Goal: Task Accomplishment & Management: Manage account settings

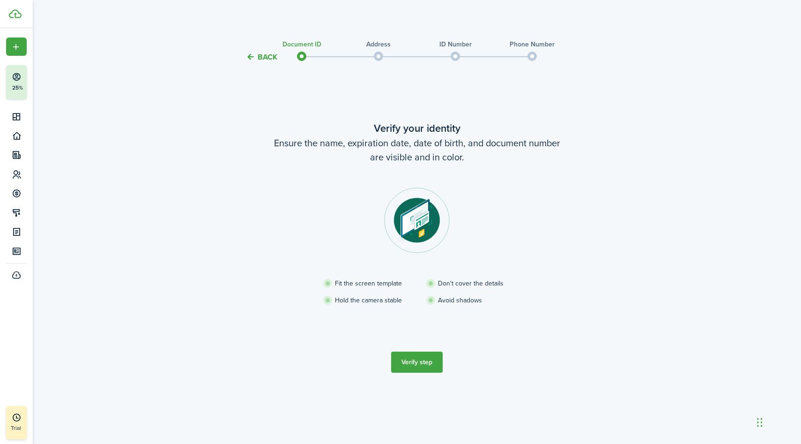
click at [416, 372] on button "Verify step" at bounding box center [417, 361] width 52 height 21
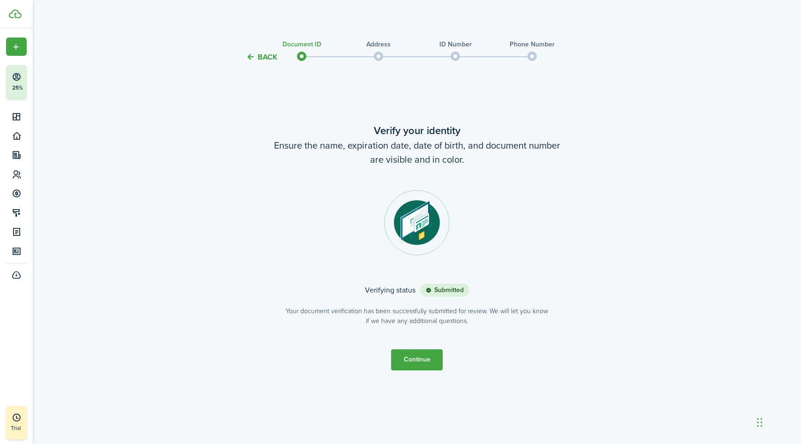
click at [418, 363] on button "Continue" at bounding box center [417, 359] width 52 height 21
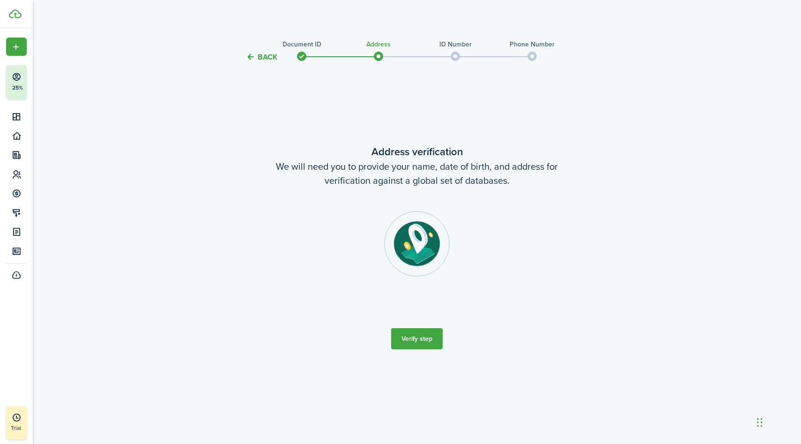
click at [419, 338] on button "Verify step" at bounding box center [417, 338] width 52 height 21
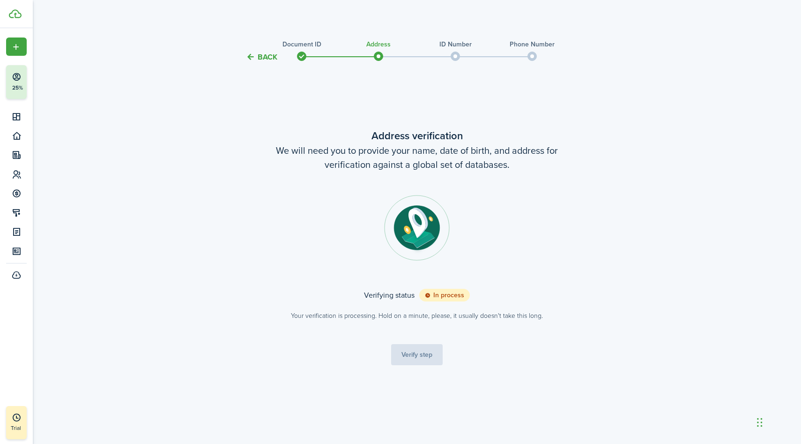
click at [453, 56] on span at bounding box center [455, 56] width 14 height 14
drag, startPoint x: 380, startPoint y: 301, endPoint x: 471, endPoint y: 362, distance: 109.4
click at [485, 362] on tc-wizard-step "Address verification We will need you to provide your name, date of birth, and …" at bounding box center [417, 246] width 394 height 343
click at [471, 362] on tc-wizard-step "Address verification We will need you to provide your name, date of birth, and …" at bounding box center [417, 246] width 394 height 343
click at [422, 359] on tc-wizard-step "Address verification We will need you to provide your name, date of birth, and …" at bounding box center [417, 246] width 394 height 343
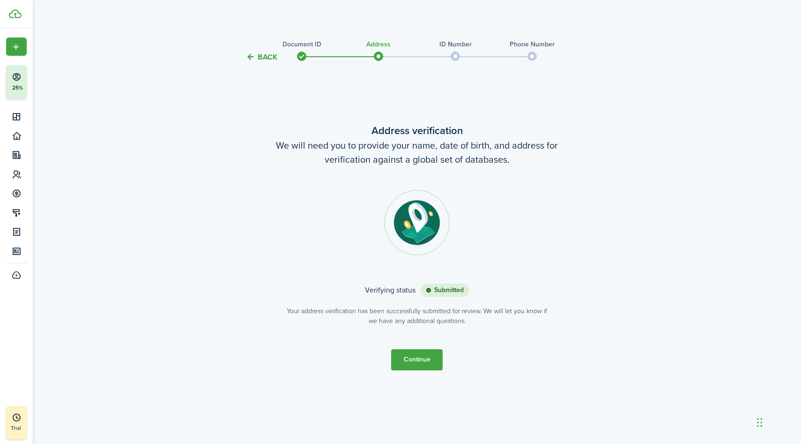
click at [423, 364] on button "Continue" at bounding box center [417, 359] width 52 height 21
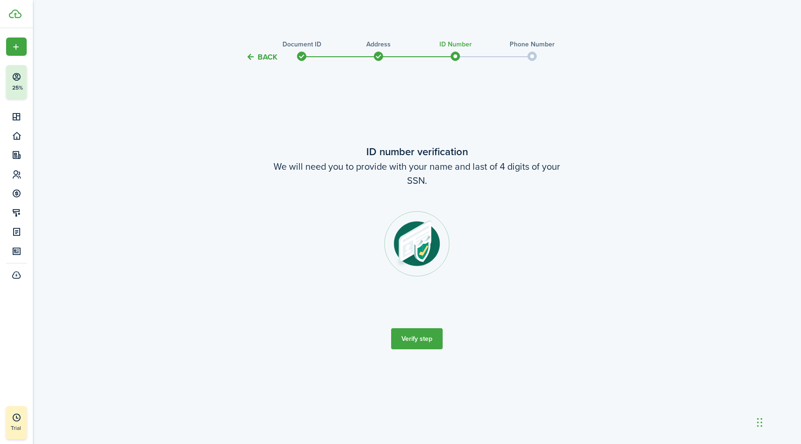
click at [427, 336] on button "Verify step" at bounding box center [417, 338] width 52 height 21
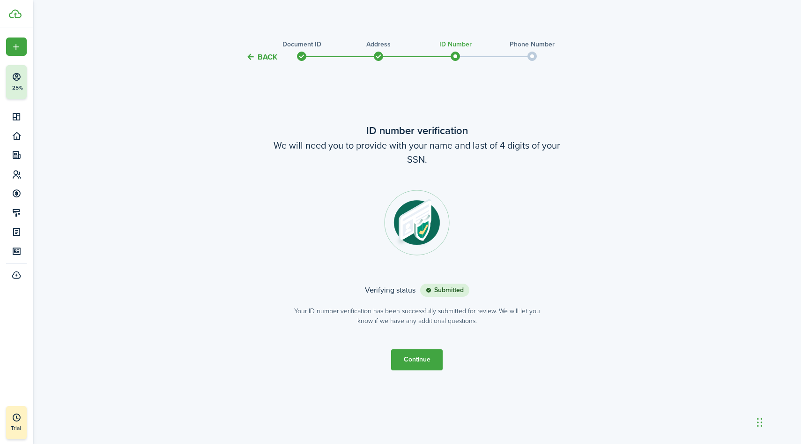
click at [424, 353] on button "Continue" at bounding box center [417, 359] width 52 height 21
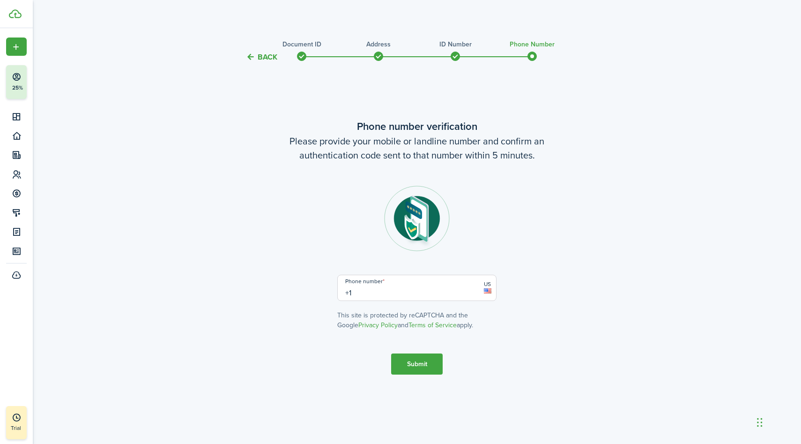
click at [428, 284] on input "+1" at bounding box center [416, 288] width 159 height 26
click at [390, 291] on input "[PHONE_NUMBER]" at bounding box center [416, 288] width 159 height 26
type input "[PHONE_NUMBER]"
click at [417, 371] on button "Submit" at bounding box center [417, 363] width 52 height 21
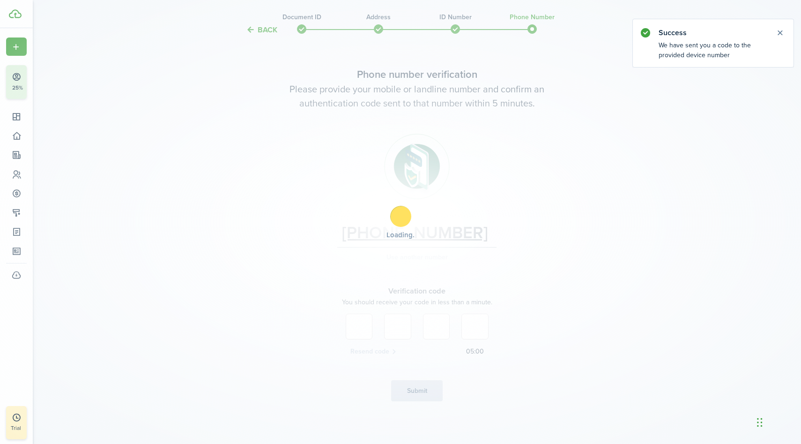
scroll to position [29, 0]
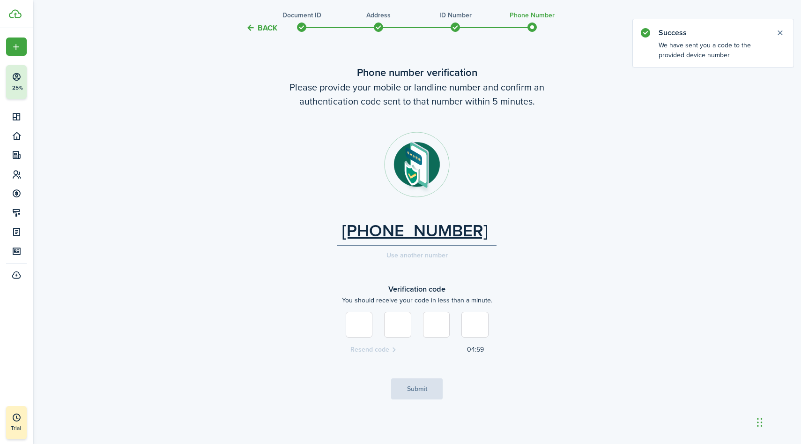
click at [356, 323] on input at bounding box center [359, 325] width 27 height 26
type input "6"
type input "4"
type input "8"
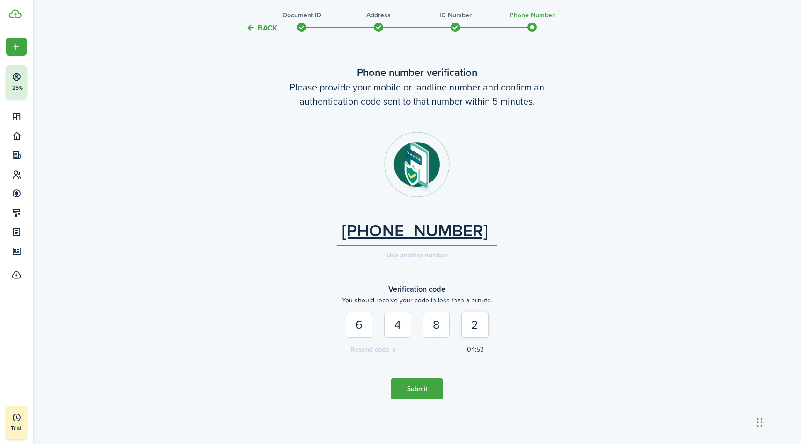
type input "2"
click at [427, 387] on button "Submit" at bounding box center [417, 388] width 52 height 21
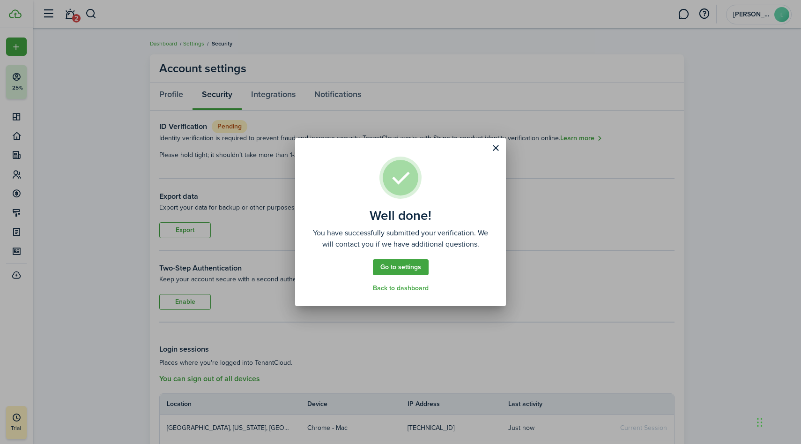
click at [406, 267] on link "Go to settings" at bounding box center [401, 267] width 56 height 16
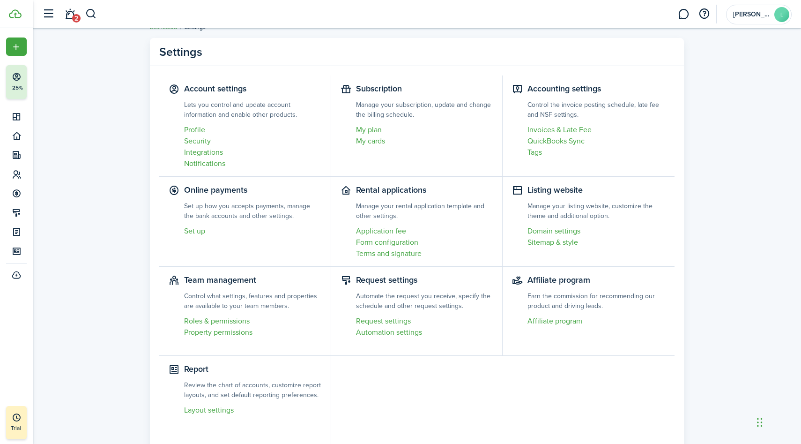
scroll to position [17, 0]
click at [374, 130] on link "My plan" at bounding box center [424, 128] width 137 height 11
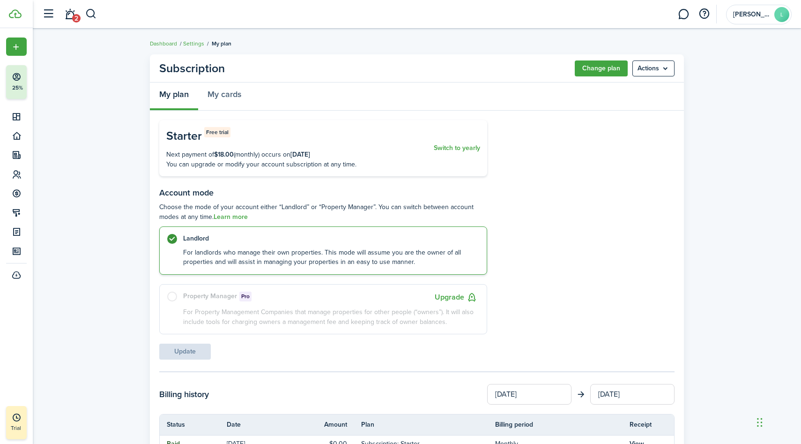
click at [663, 64] on menu-btn "Actions" at bounding box center [654, 68] width 42 height 16
click at [404, 136] on div "Starter Free trial" at bounding box center [297, 136] width 263 height 18
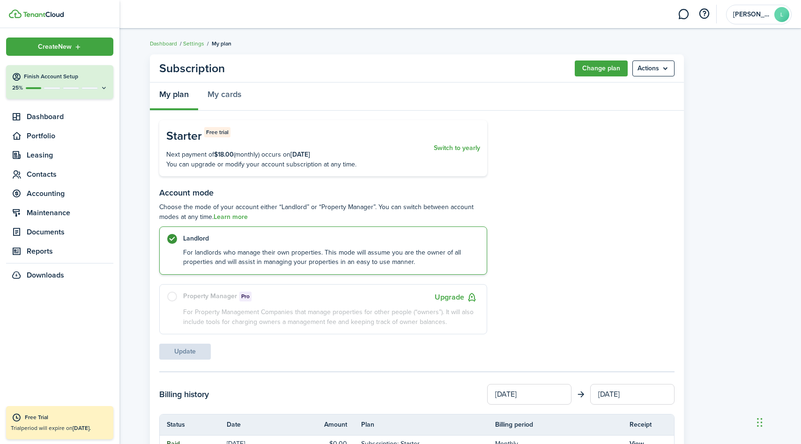
click at [75, 69] on button "Finish Account Setup 25%" at bounding box center [59, 82] width 107 height 34
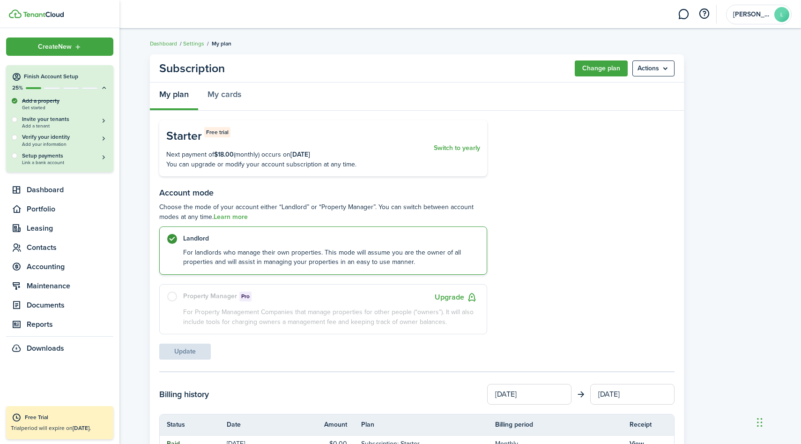
click at [13, 134] on div "Verify your identity Add your information" at bounding box center [60, 140] width 96 height 14
click at [14, 137] on div at bounding box center [15, 137] width 6 height 6
click at [53, 145] on span "Add your information" at bounding box center [65, 144] width 86 height 5
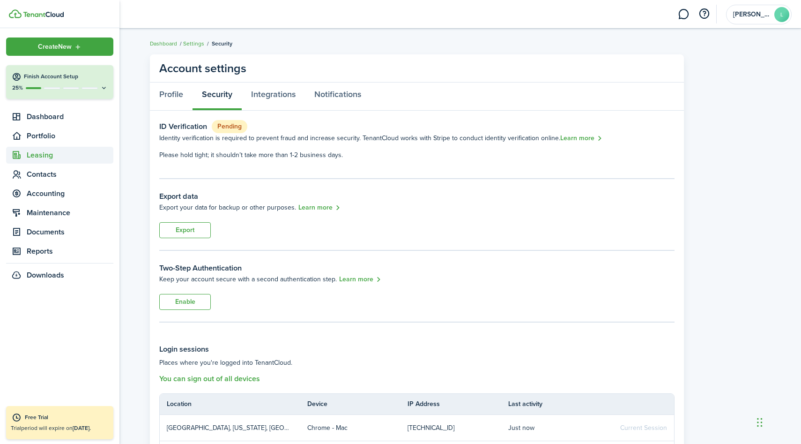
click at [49, 158] on span "Leasing" at bounding box center [70, 154] width 87 height 11
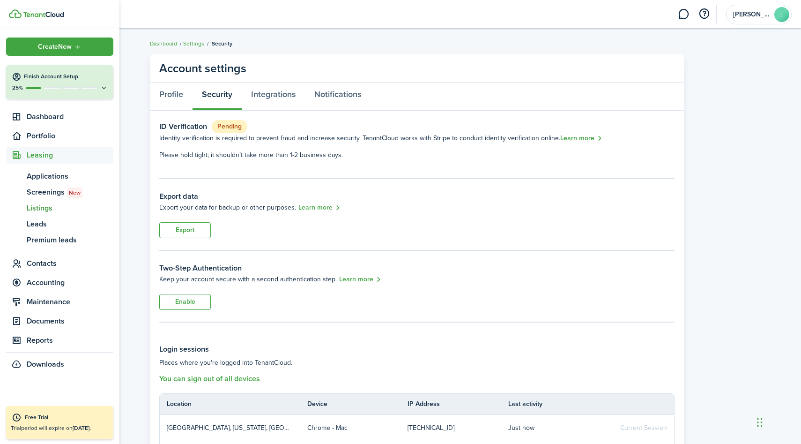
click at [52, 204] on span "Listings" at bounding box center [70, 207] width 87 height 11
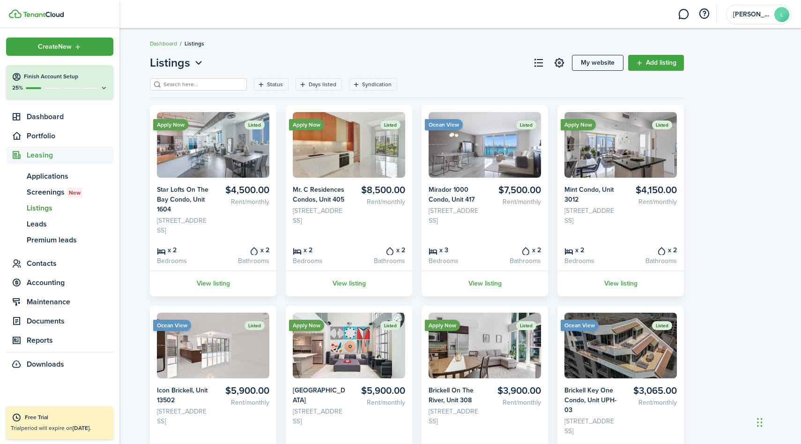
click at [43, 16] on img at bounding box center [43, 15] width 41 height 6
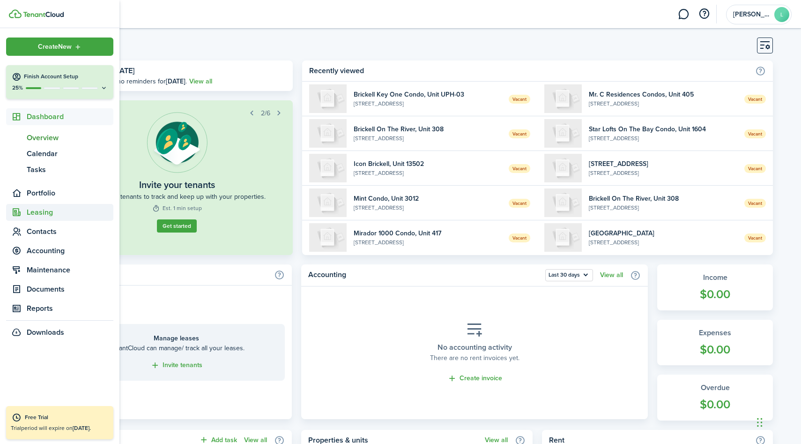
click at [46, 214] on span "Leasing" at bounding box center [70, 212] width 87 height 11
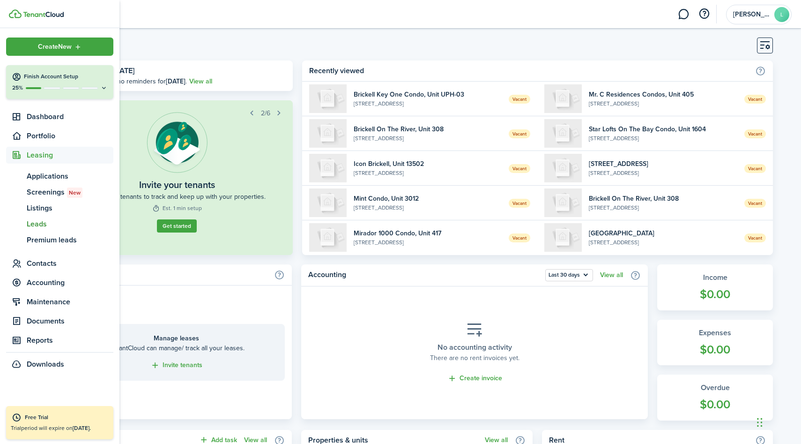
click at [44, 224] on span "Leads" at bounding box center [70, 223] width 87 height 11
